Goal: Information Seeking & Learning: Understand process/instructions

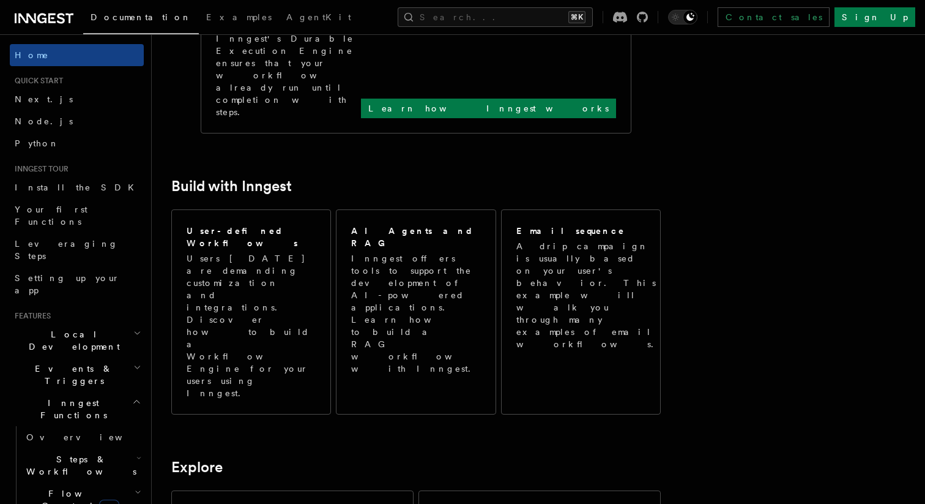
click at [88, 328] on span "Local Development" at bounding box center [72, 340] width 124 height 24
click at [82, 357] on h2 "Events & Triggers" at bounding box center [77, 374] width 134 height 34
click at [70, 397] on span "Inngest Functions" at bounding box center [71, 409] width 122 height 24
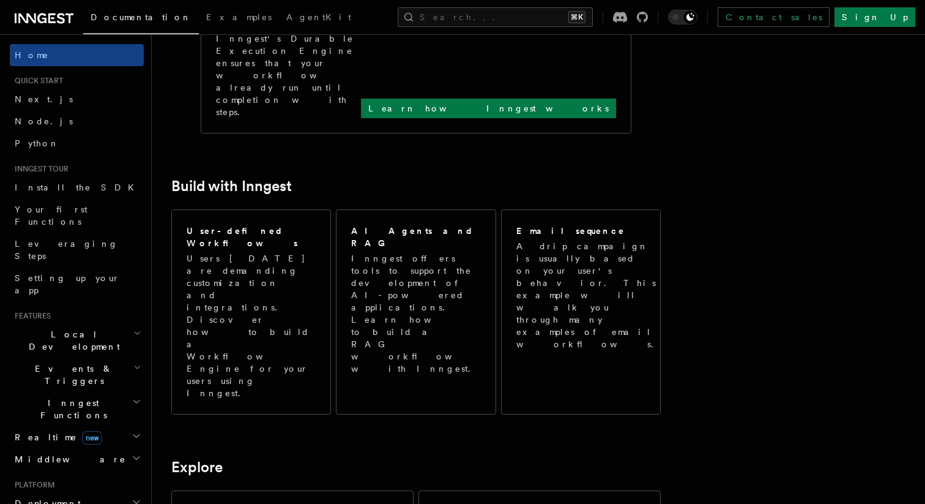
click at [70, 397] on span "Inngest Functions" at bounding box center [71, 409] width 122 height 24
click at [43, 431] on span "Realtime new" at bounding box center [56, 437] width 92 height 12
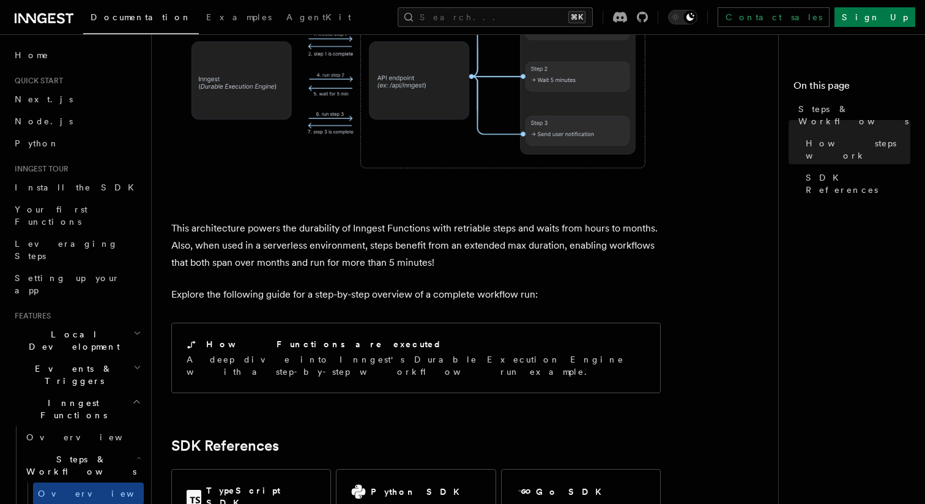
scroll to position [1103, 0]
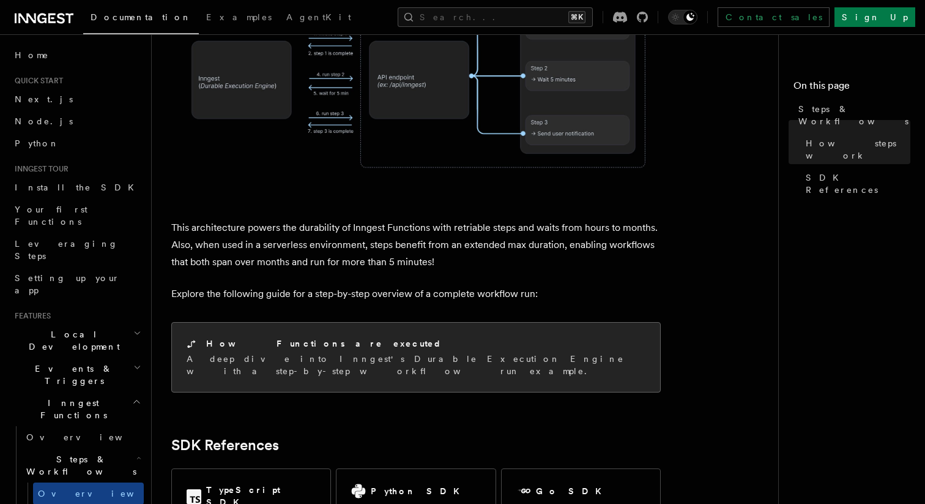
click at [378, 337] on div "How Functions are executed" at bounding box center [416, 343] width 459 height 13
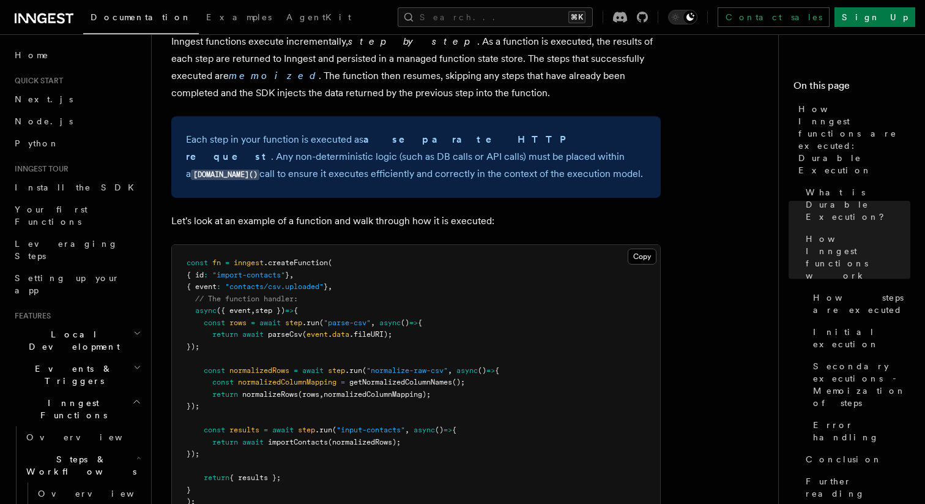
scroll to position [910, 0]
